Goal: Task Accomplishment & Management: Use online tool/utility

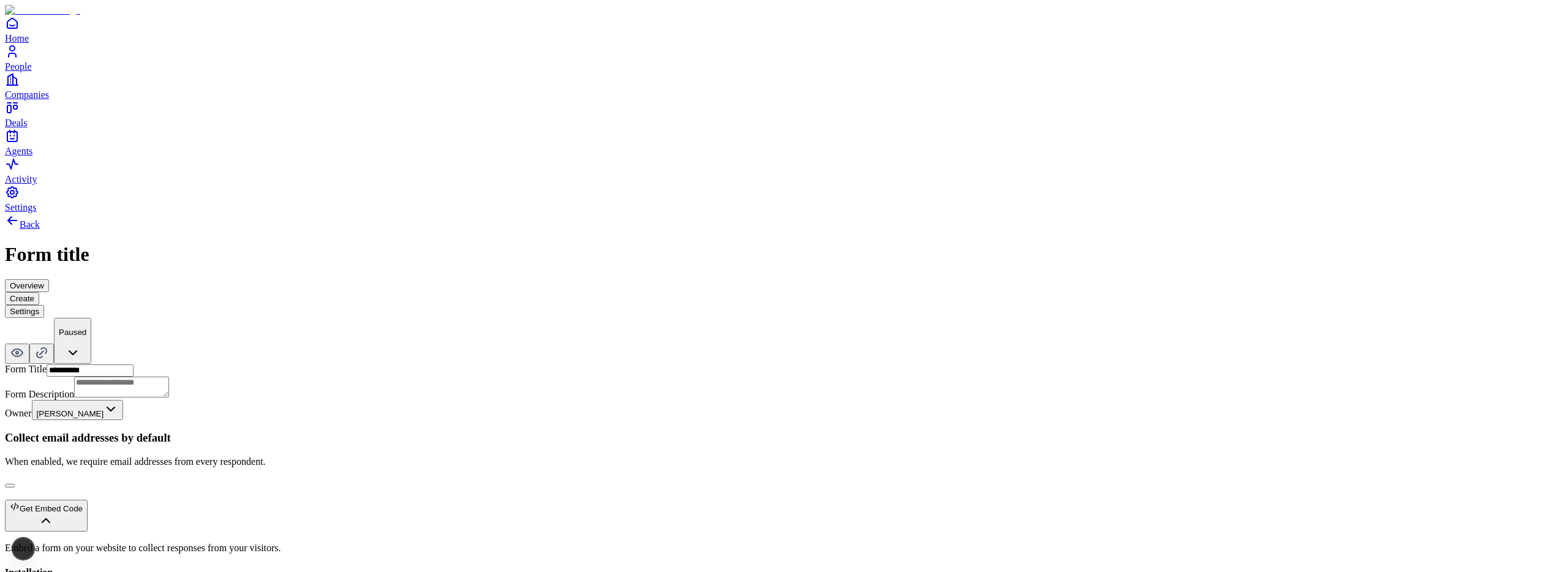
scroll to position [171, 0]
click at [392, 390] on div "Form Description Owner [PERSON_NAME] Collect email addresses by default When en…" at bounding box center [784, 489] width 1559 height 225
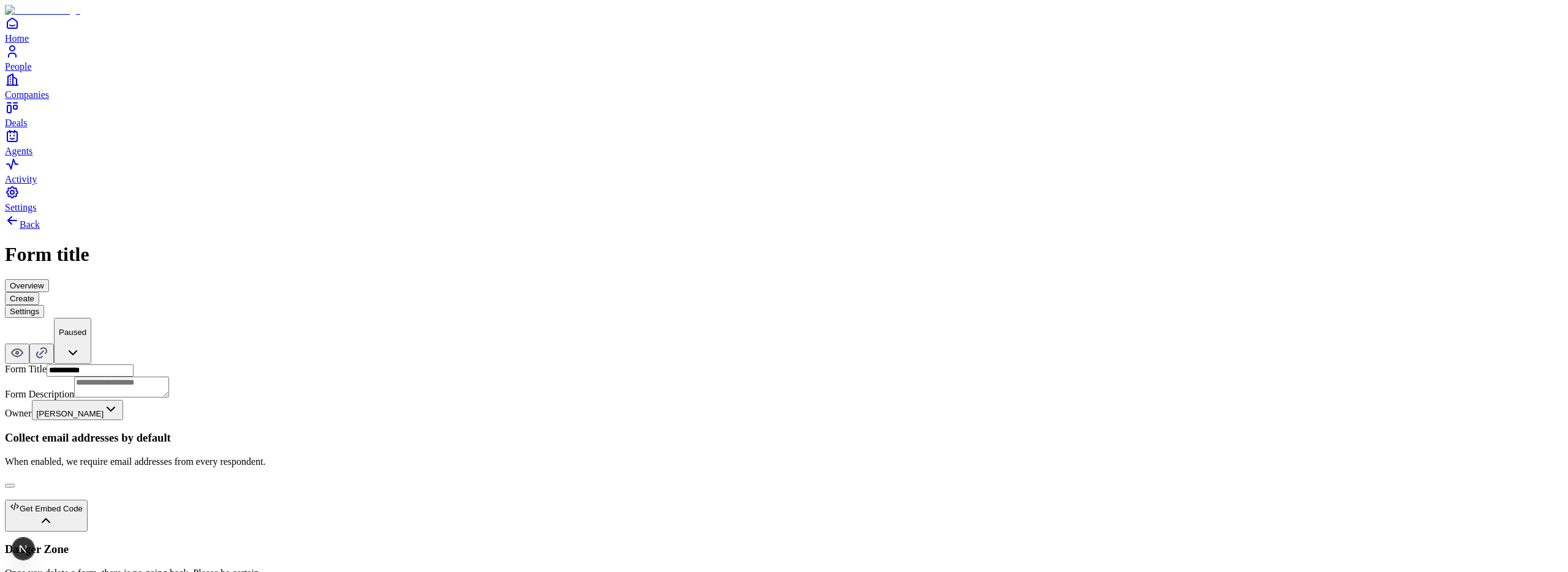
click at [87, 500] on button "Get Embed Code" at bounding box center [46, 516] width 82 height 32
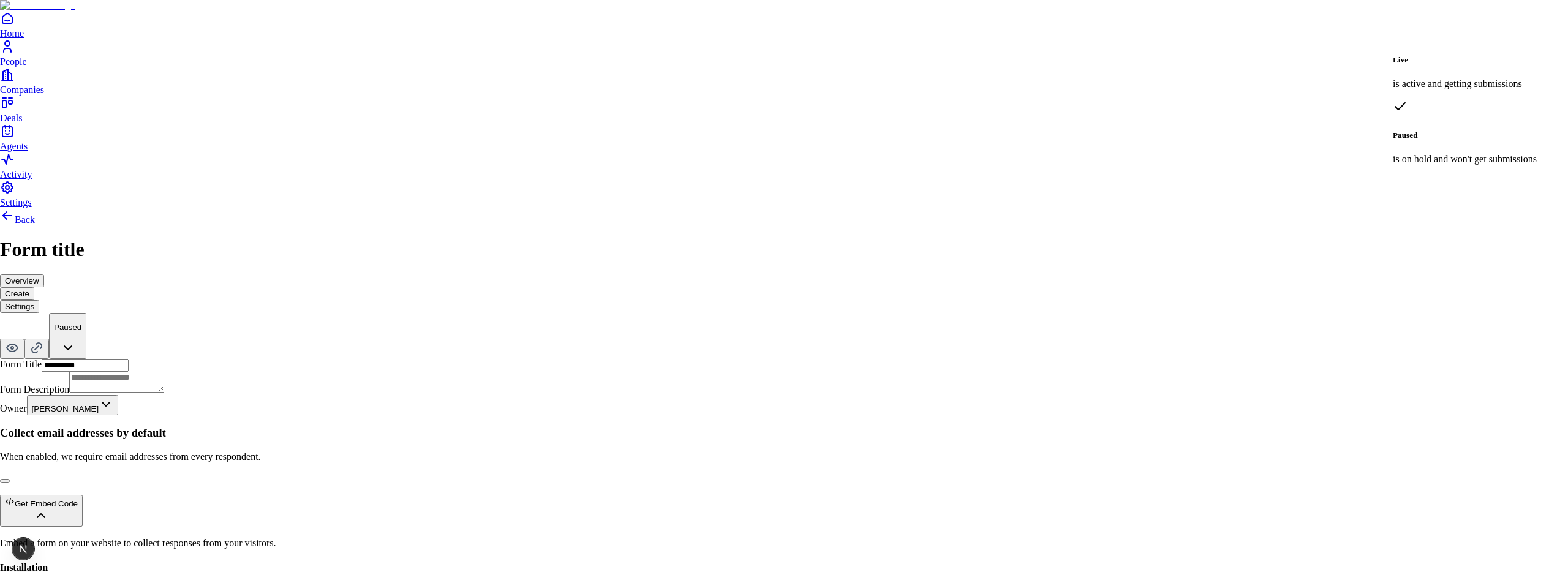
click at [1515, 33] on html "**********" at bounding box center [784, 439] width 1568 height 877
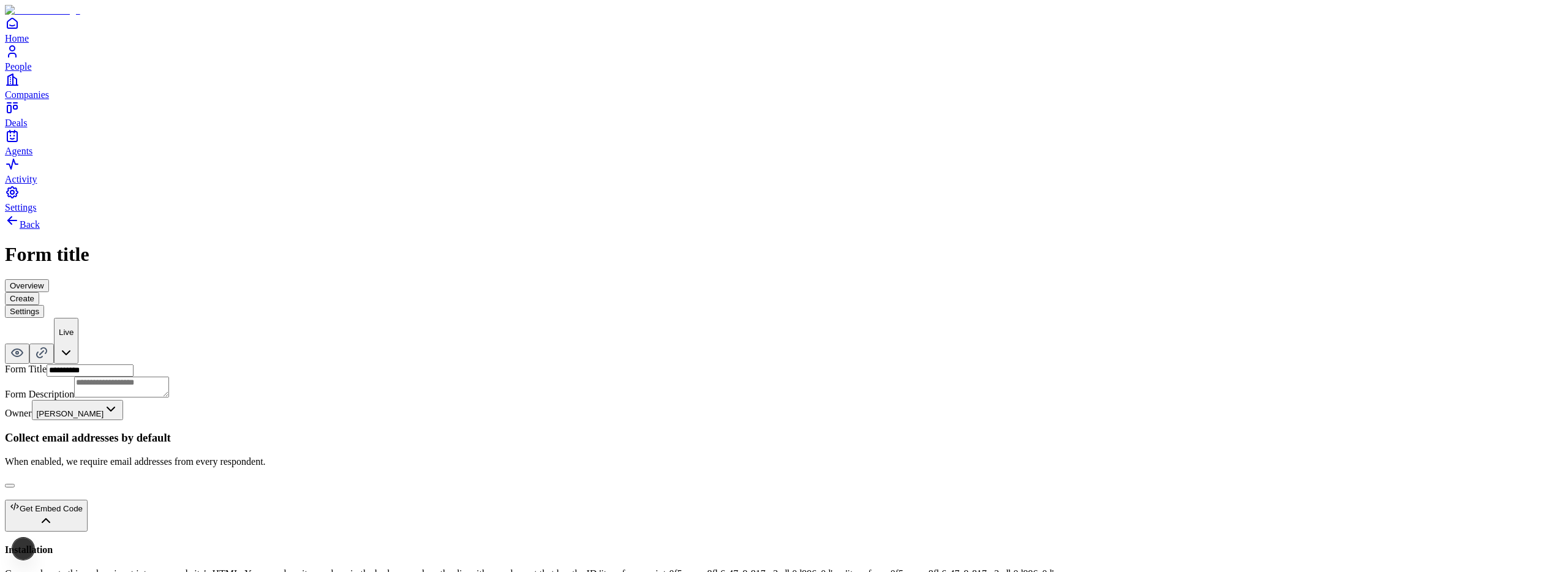
scroll to position [167, 0]
click at [87, 500] on button "Get Embed Code" at bounding box center [46, 516] width 82 height 32
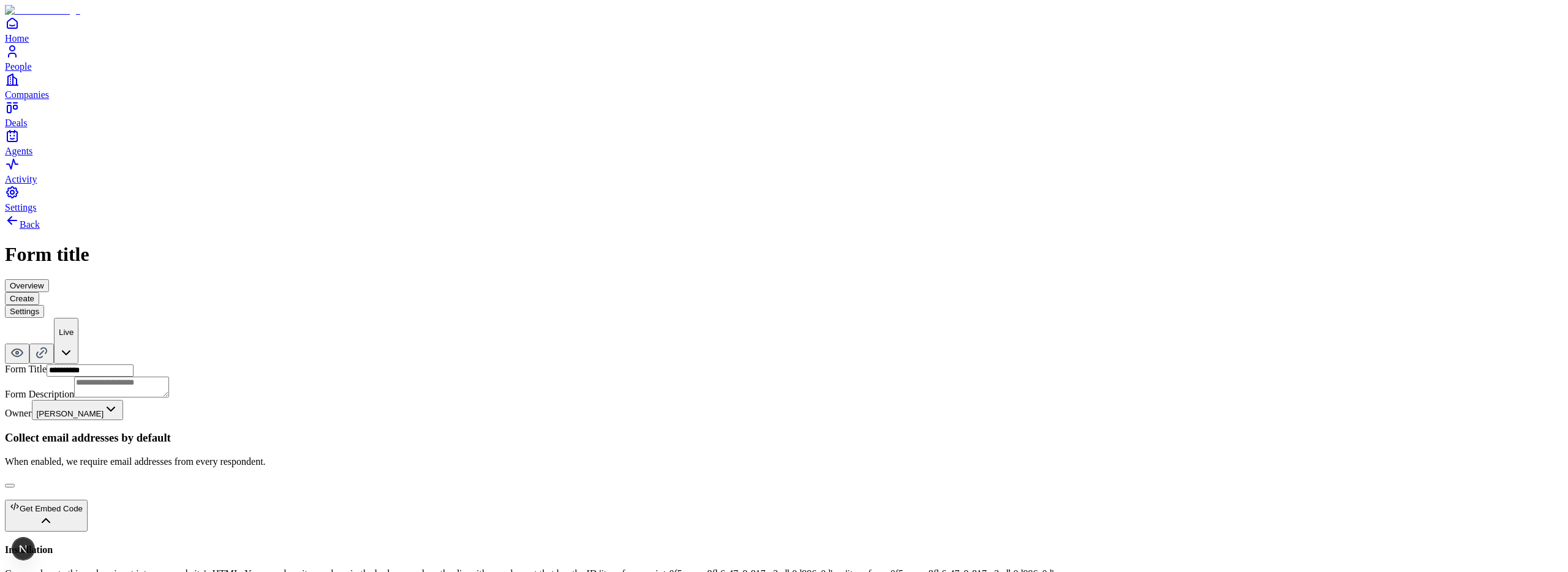
click at [82, 501] on div "Get Embed Code" at bounding box center [46, 507] width 73 height 12
click at [132, 396] on div "Form Description Owner [PERSON_NAME] Collect email addresses by default When en…" at bounding box center [784, 489] width 1559 height 225
click at [132, 389] on div "Form Description Owner [PERSON_NAME] Collect email addresses by default When en…" at bounding box center [784, 489] width 1559 height 225
click at [82, 501] on div "Get Embed Code" at bounding box center [46, 507] width 73 height 12
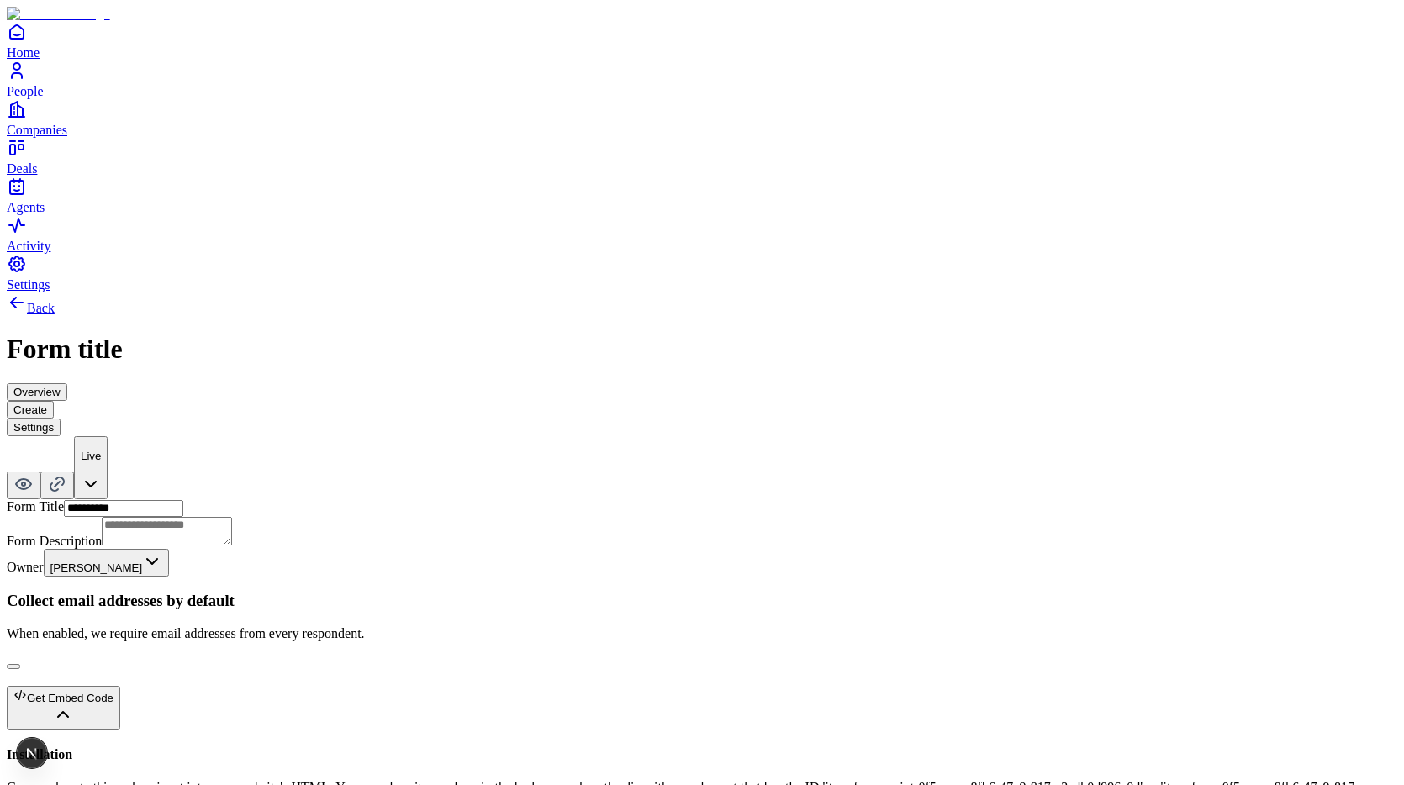
scroll to position [182, 0]
